Goal: Task Accomplishment & Management: Manage account settings

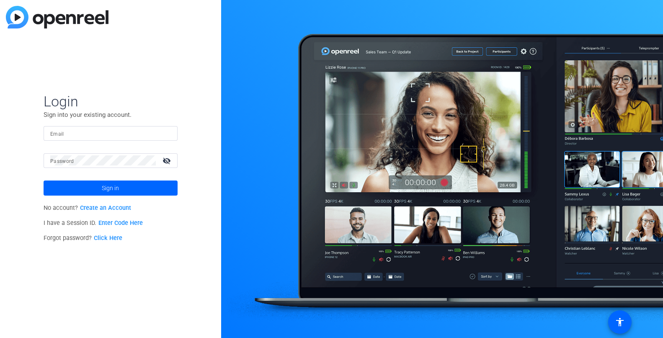
click at [113, 131] on input "Email" at bounding box center [110, 133] width 121 height 10
type input "[PERSON_NAME][EMAIL_ADDRESS][PERSON_NAME][DOMAIN_NAME]"
click at [101, 236] on link "Click Here" at bounding box center [108, 237] width 28 height 7
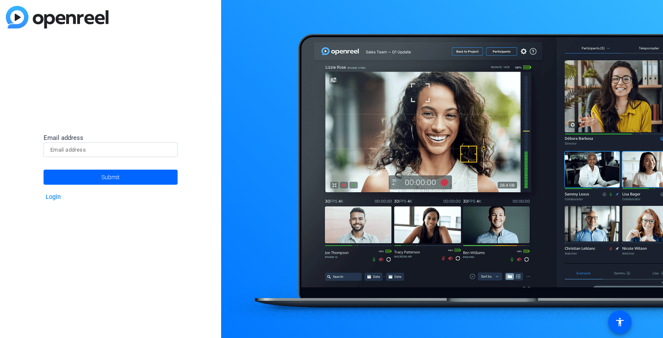
click at [105, 149] on input at bounding box center [110, 150] width 121 height 10
type input "[EMAIL_ADDRESS][DOMAIN_NAME]"
click at [96, 178] on span at bounding box center [111, 177] width 134 height 20
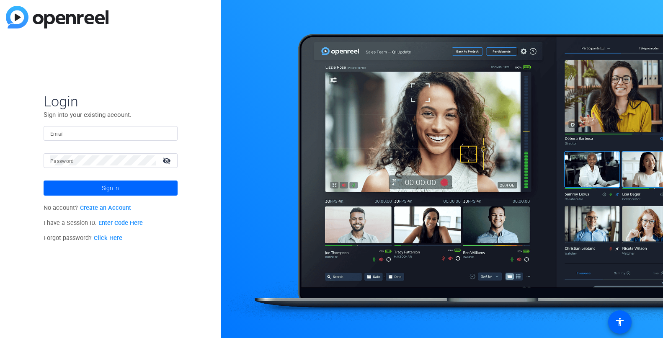
click at [88, 272] on div "Login Sign into your existing account. Email Password visibility_off Sign in No…" at bounding box center [110, 169] width 221 height 338
click at [126, 263] on div "Login Sign into your existing account. Email Password visibility_off Sign in No…" at bounding box center [110, 169] width 221 height 338
click at [148, 237] on div "Forgot password? Click Here" at bounding box center [111, 238] width 134 height 15
click at [89, 137] on input "Email" at bounding box center [110, 133] width 121 height 10
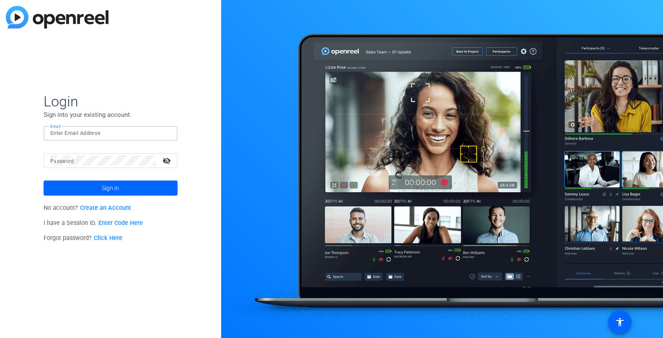
type input "[EMAIL_ADDRESS][DOMAIN_NAME]"
click at [109, 237] on link "Click Here" at bounding box center [108, 237] width 28 height 7
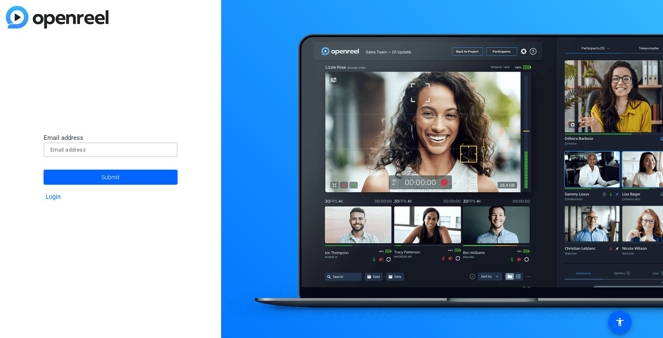
click at [103, 150] on input at bounding box center [110, 150] width 121 height 10
type input "[EMAIL_ADDRESS][DOMAIN_NAME]"
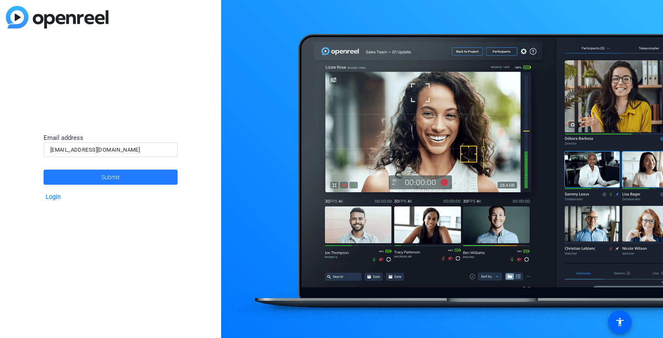
click at [93, 176] on span at bounding box center [111, 177] width 134 height 20
